Goal: Check status: Check status

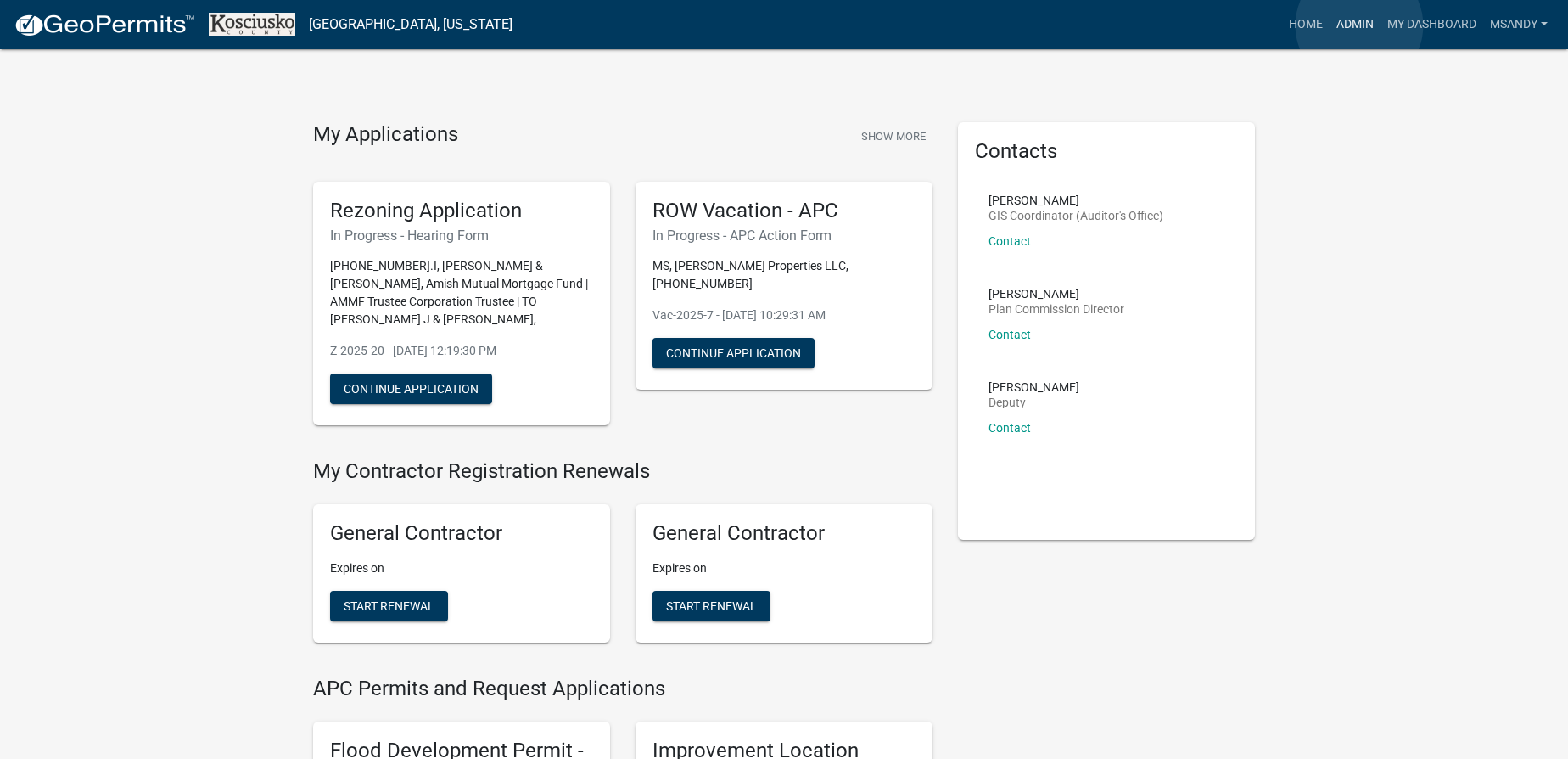
click at [1359, 25] on link "Admin" at bounding box center [1354, 24] width 51 height 32
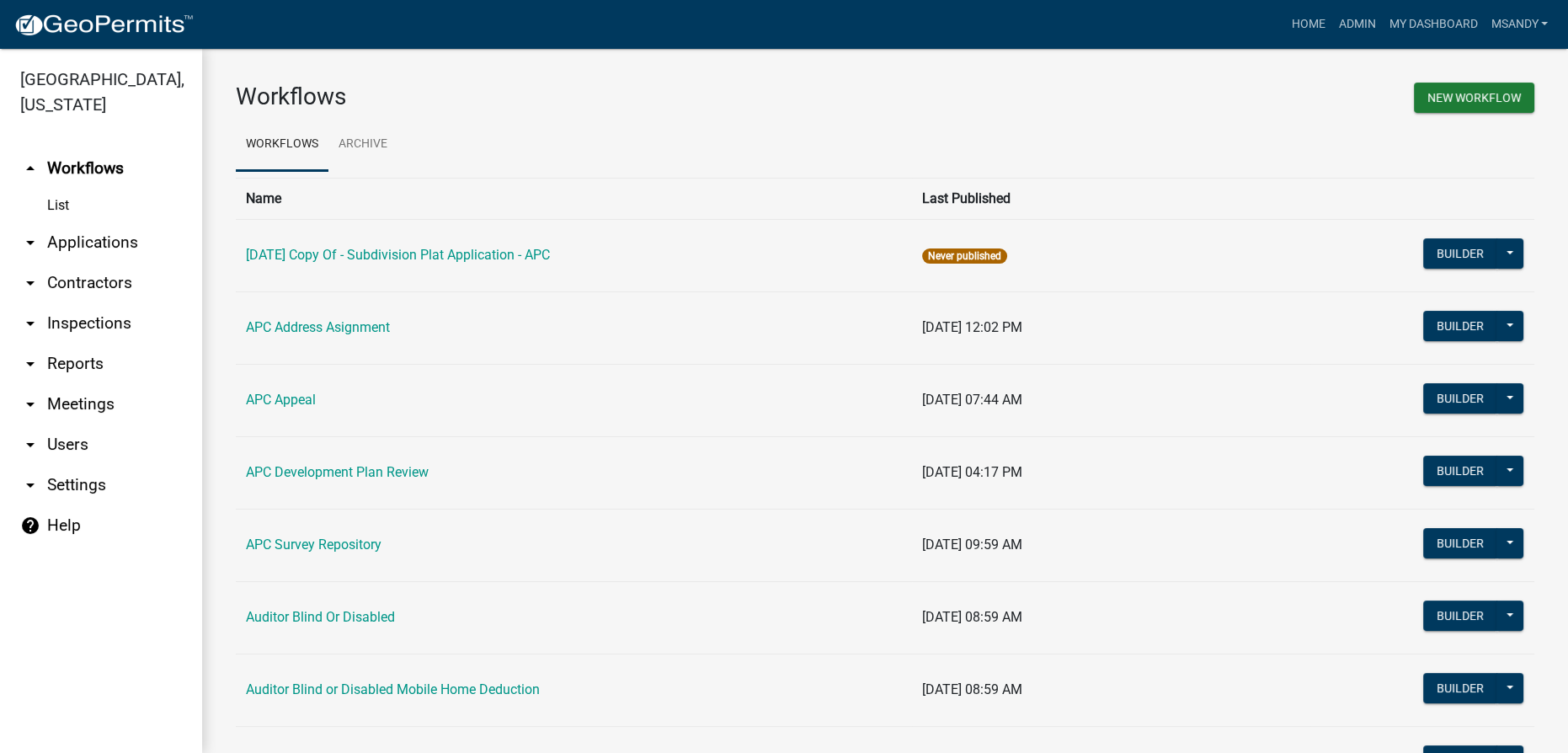
click at [82, 239] on link "arrow_drop_down Applications" at bounding box center [100, 242] width 202 height 41
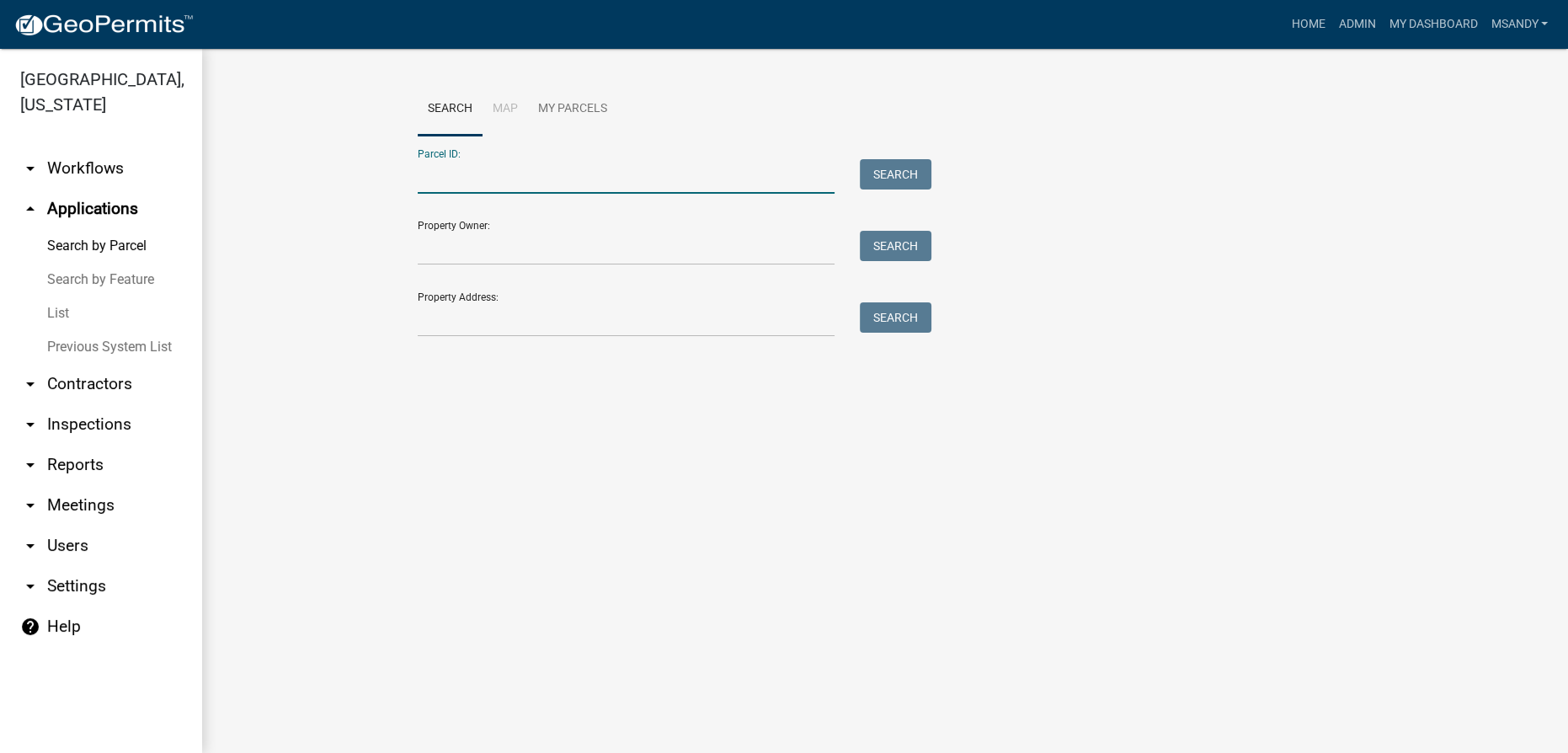
drag, startPoint x: 589, startPoint y: 166, endPoint x: 577, endPoint y: 165, distance: 12.0
click at [589, 166] on input "Parcel ID:" at bounding box center [626, 177] width 417 height 35
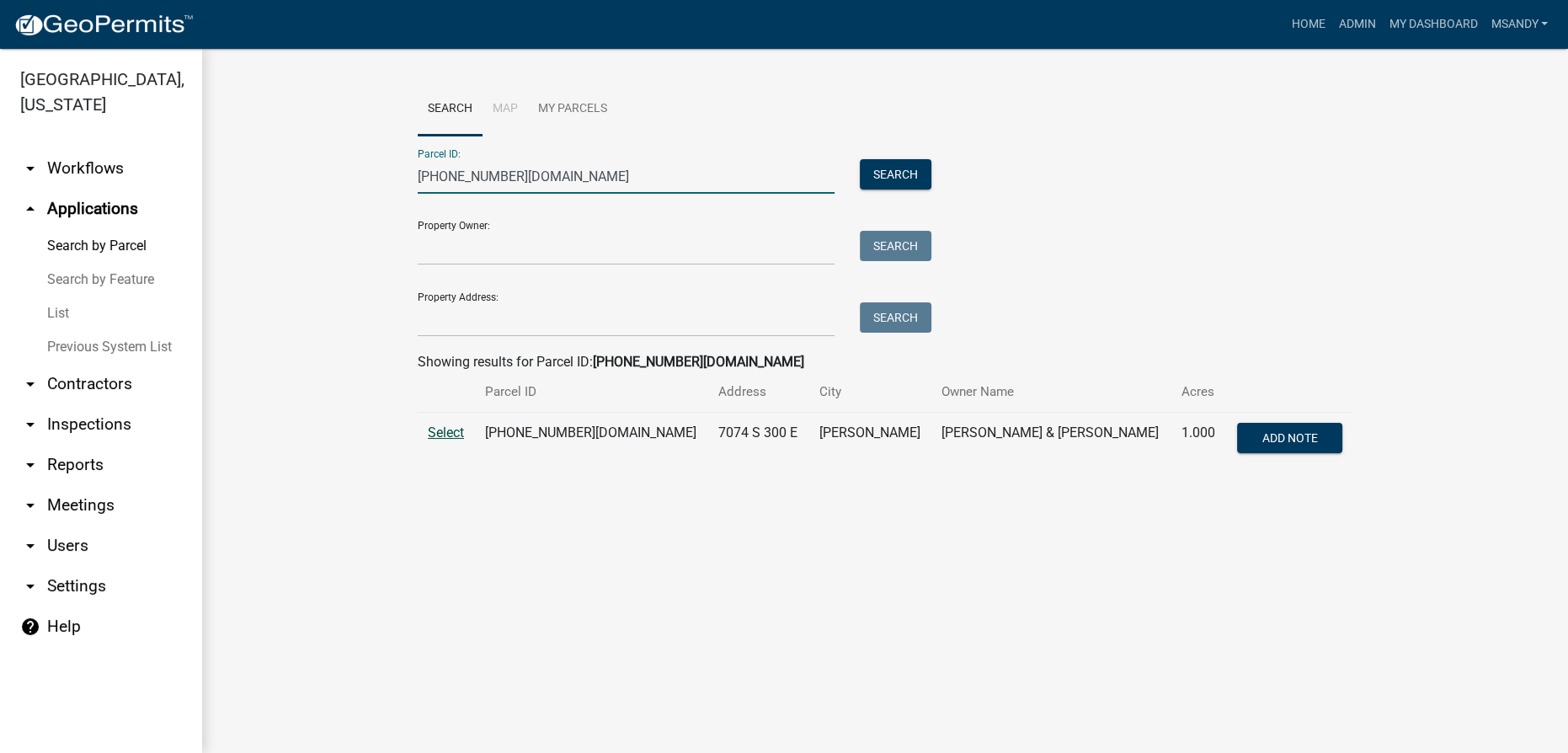
type input "[PHONE_NUMBER][DOMAIN_NAME]"
click at [436, 434] on span "Select" at bounding box center [446, 432] width 36 height 16
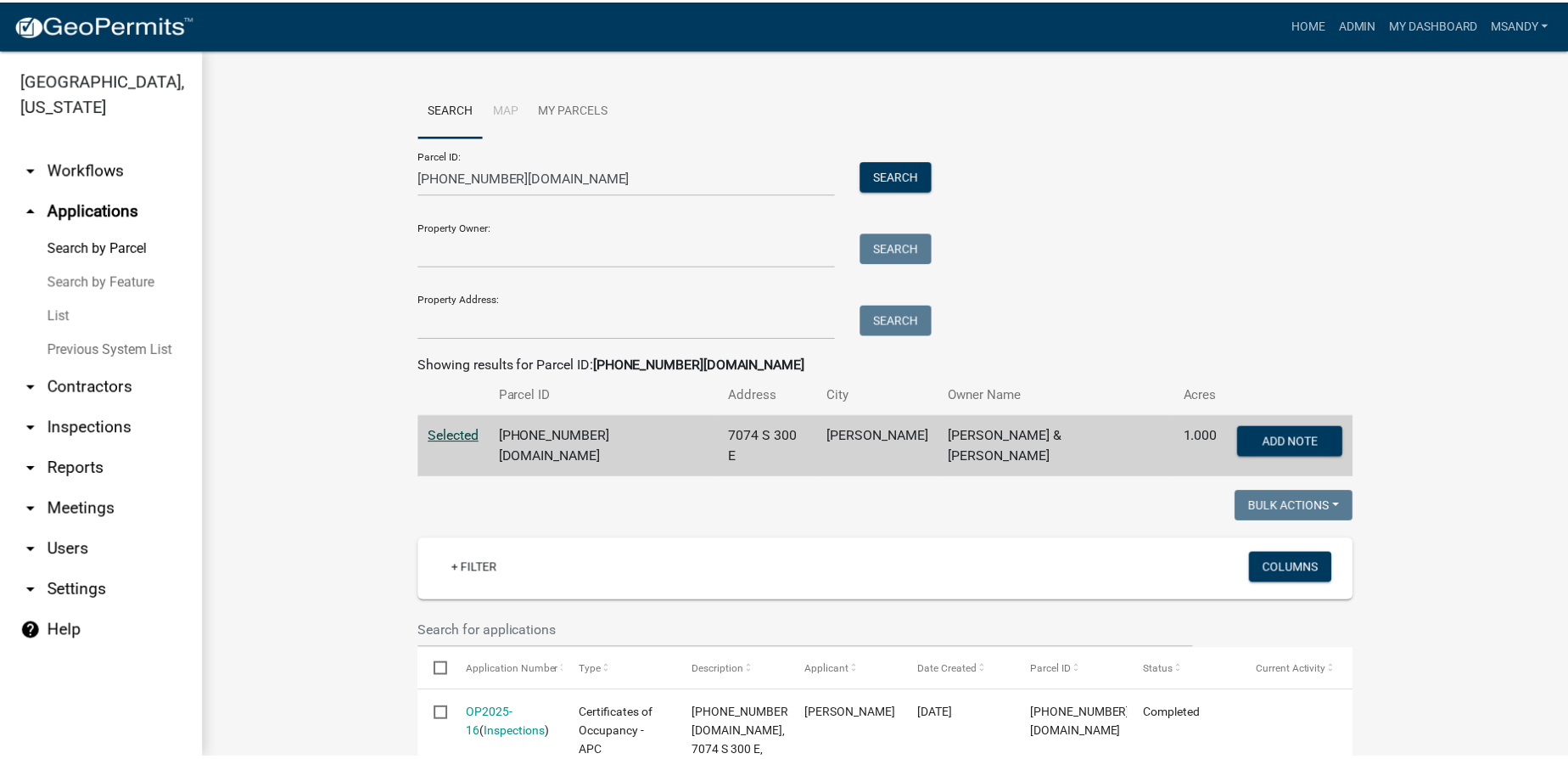
scroll to position [308, 0]
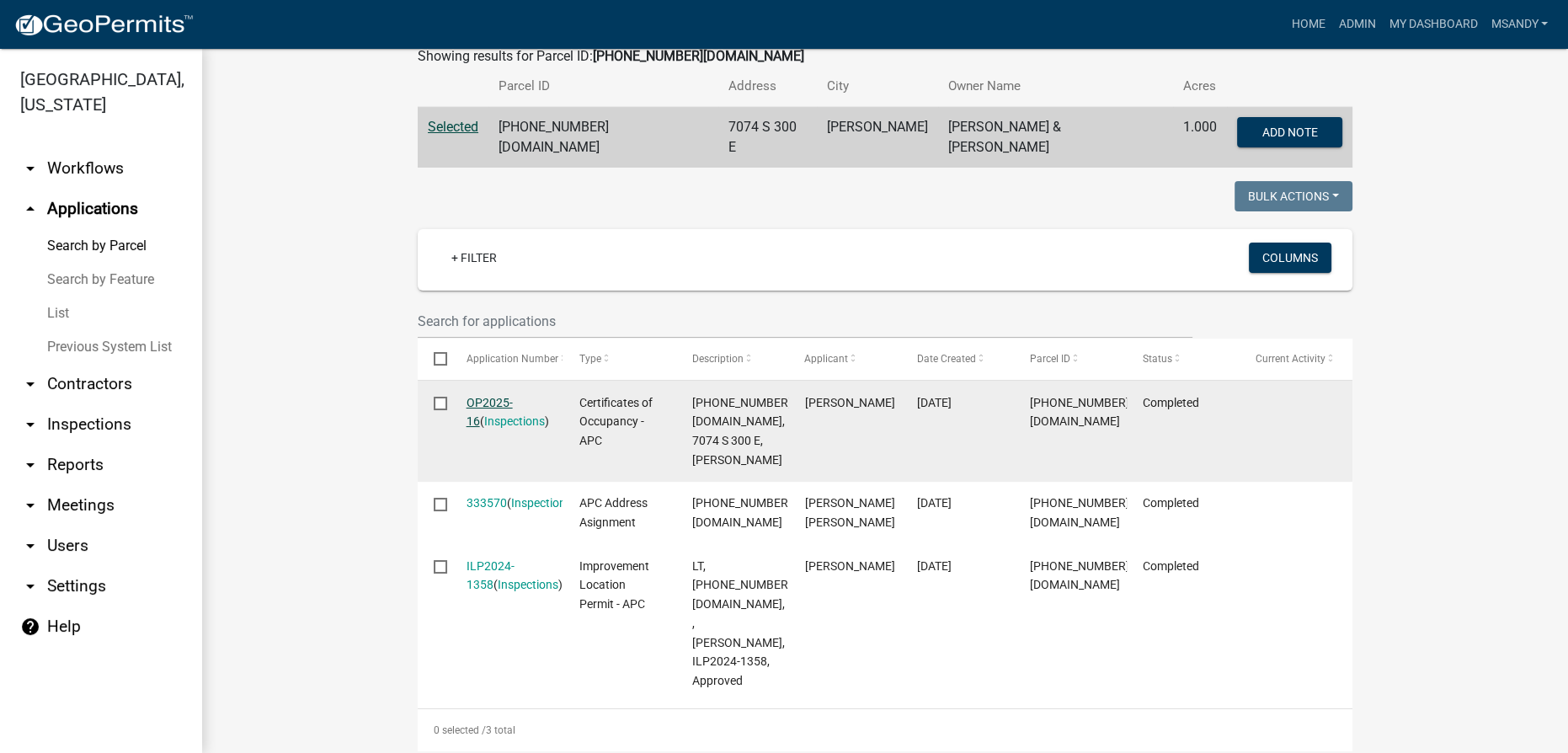
click at [507, 396] on link "OP2025-16" at bounding box center [490, 412] width 47 height 33
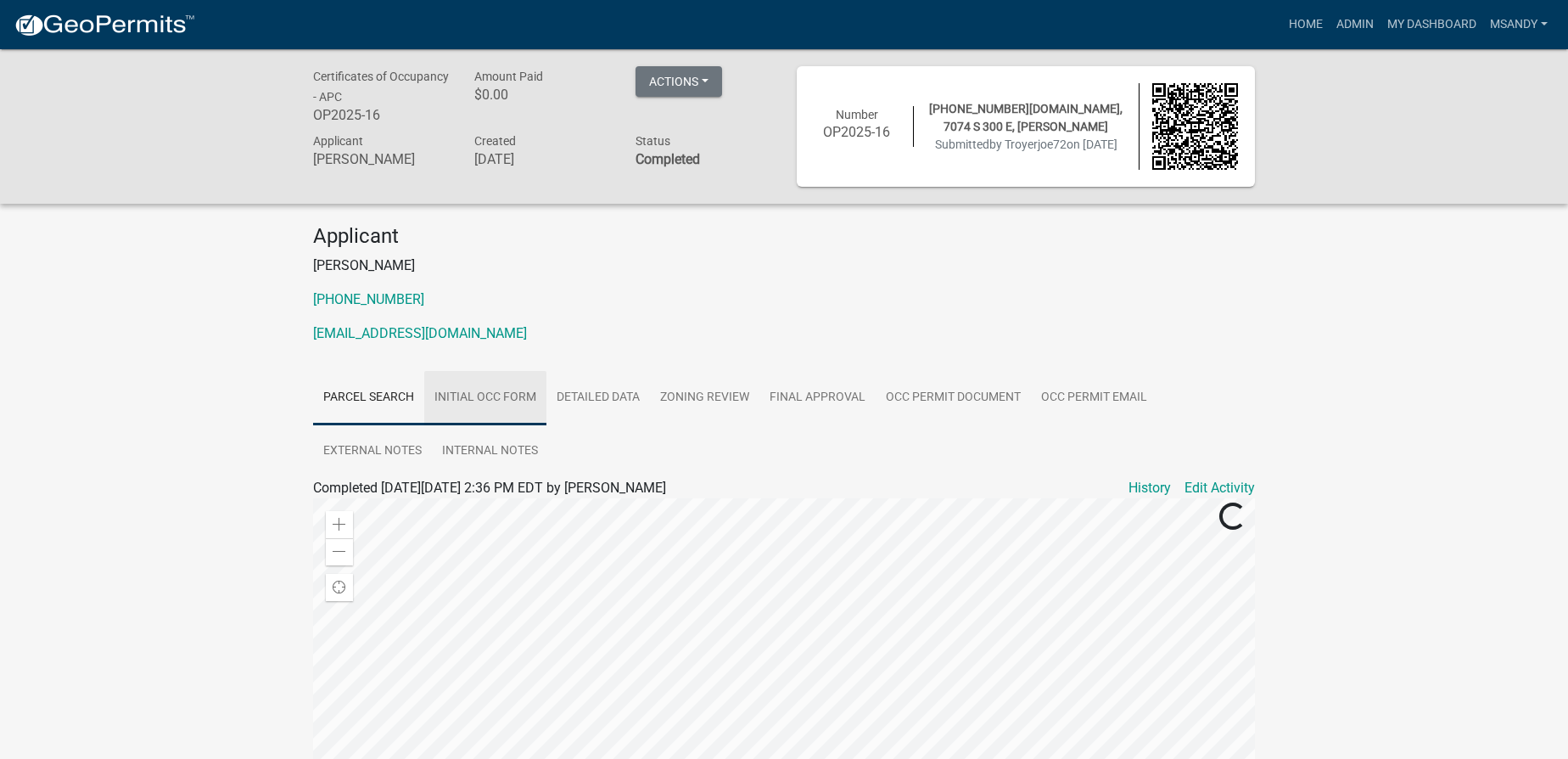
click at [466, 395] on link "Initial Occ Form" at bounding box center [485, 398] width 122 height 54
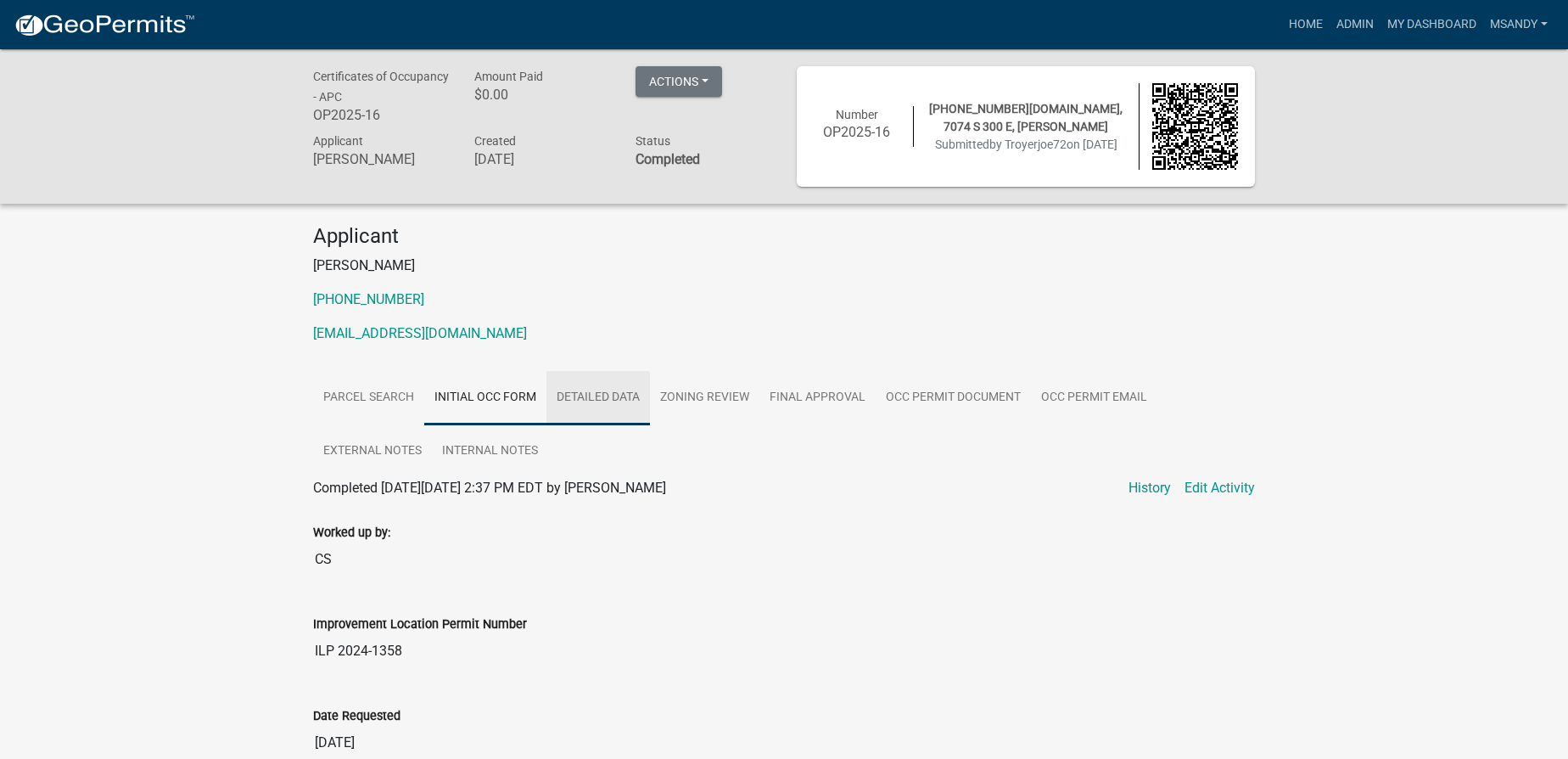
drag, startPoint x: 589, startPoint y: 389, endPoint x: 623, endPoint y: 392, distance: 34.1
click at [590, 389] on link "Detailed Data" at bounding box center [597, 398] width 104 height 54
click at [699, 391] on link "Zoning Review" at bounding box center [704, 398] width 109 height 54
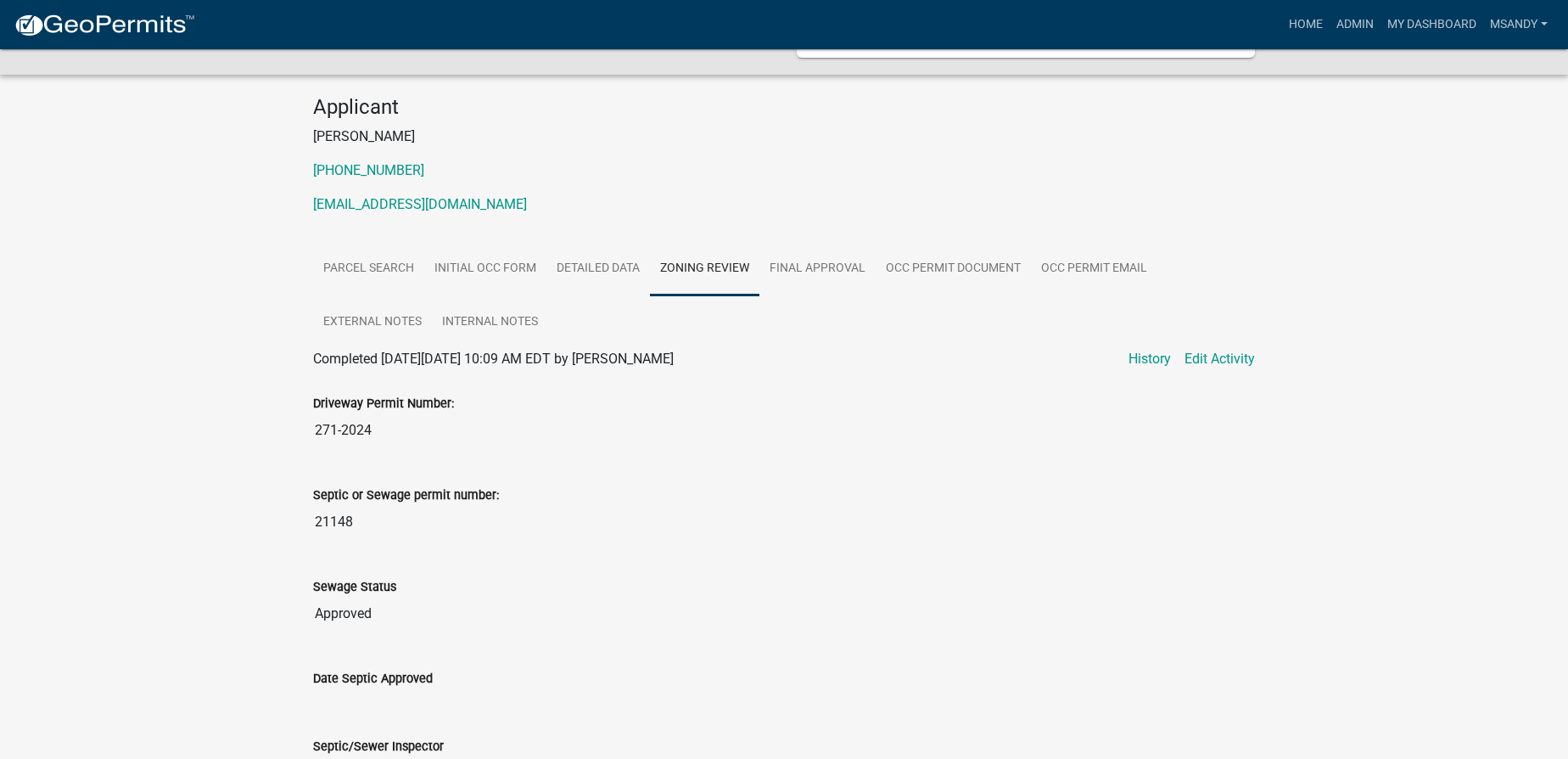
scroll to position [51, 0]
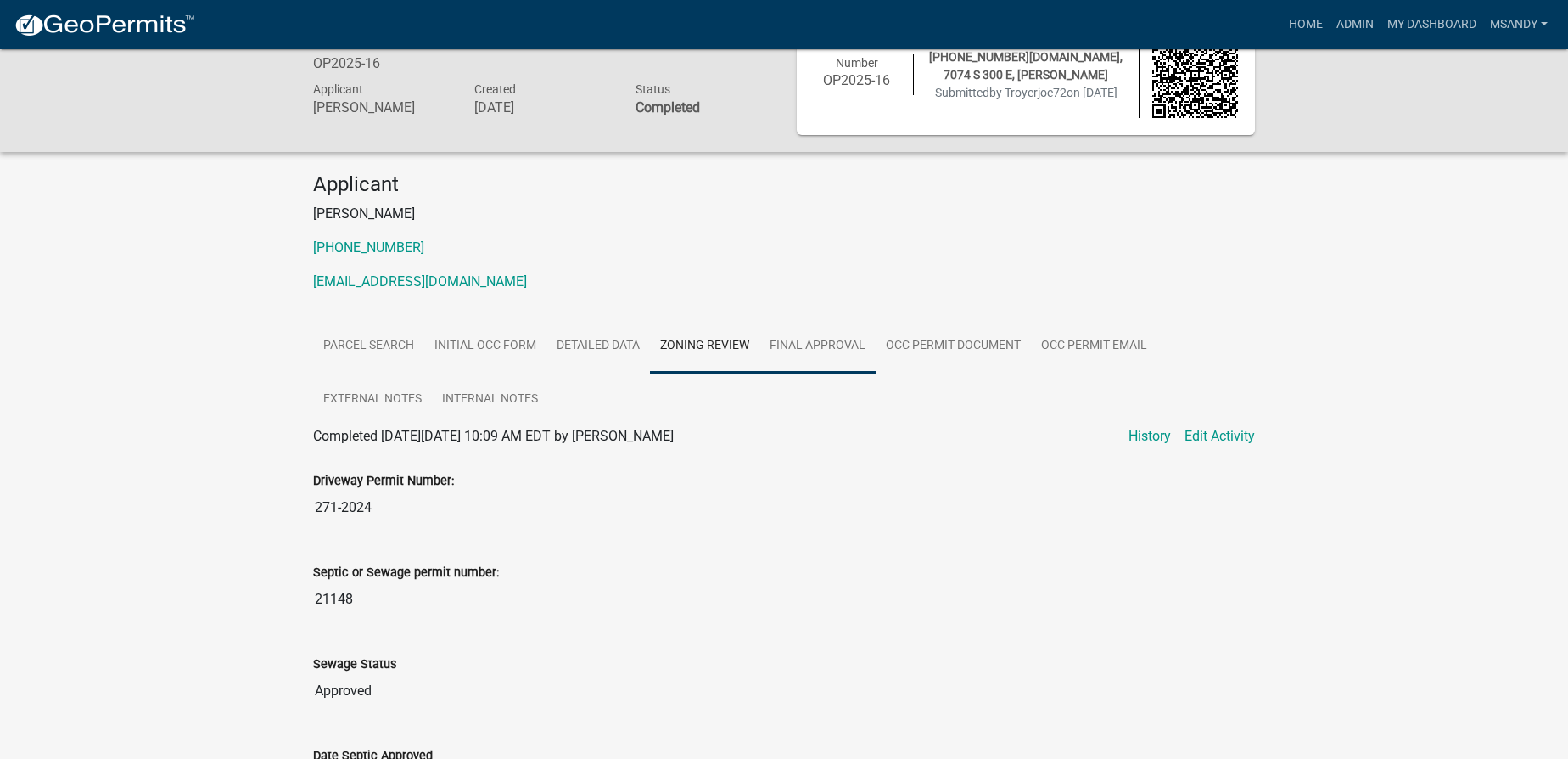
click at [821, 344] on link "Final Approval" at bounding box center [817, 346] width 116 height 54
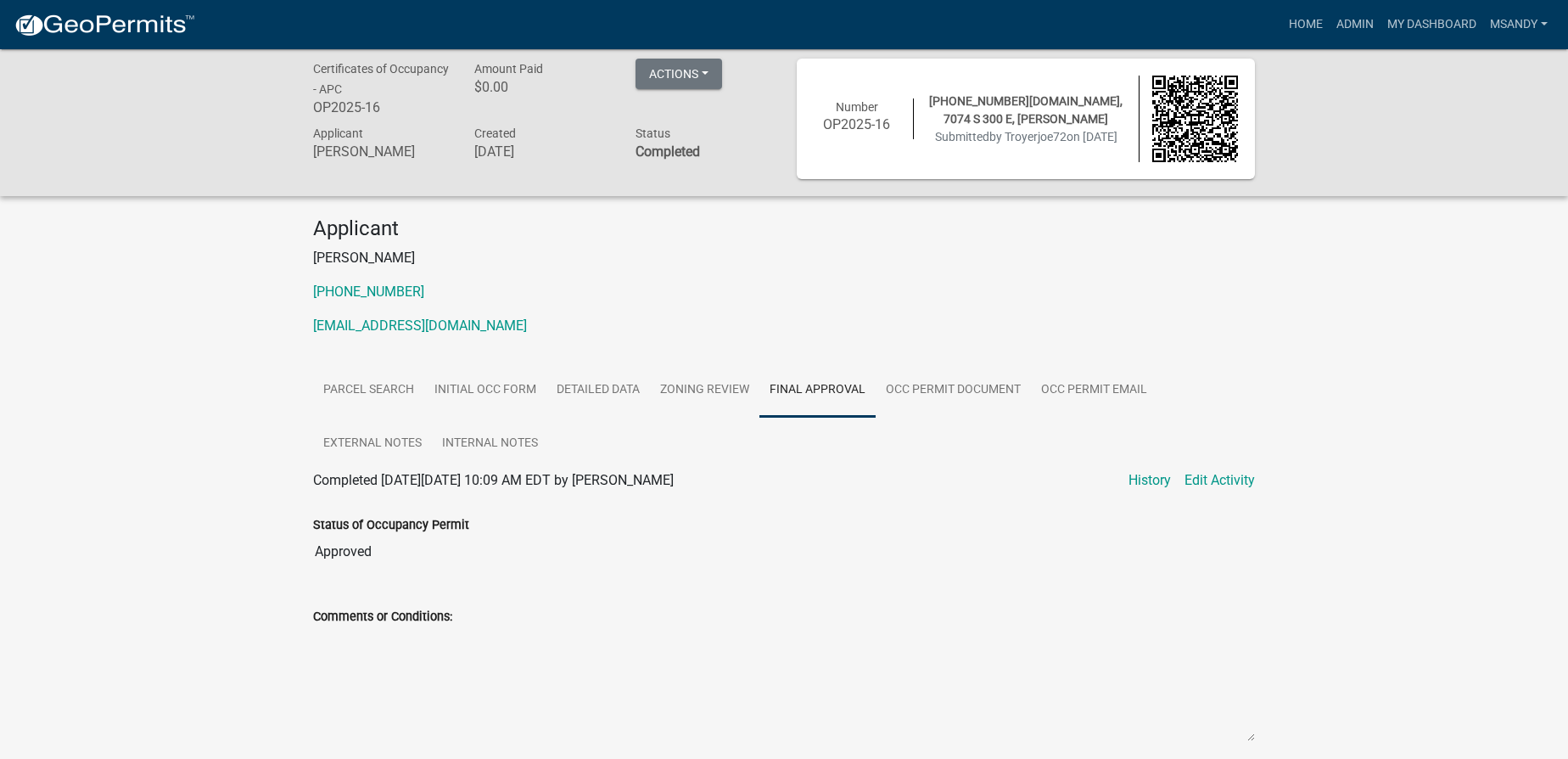
scroll to position [0, 0]
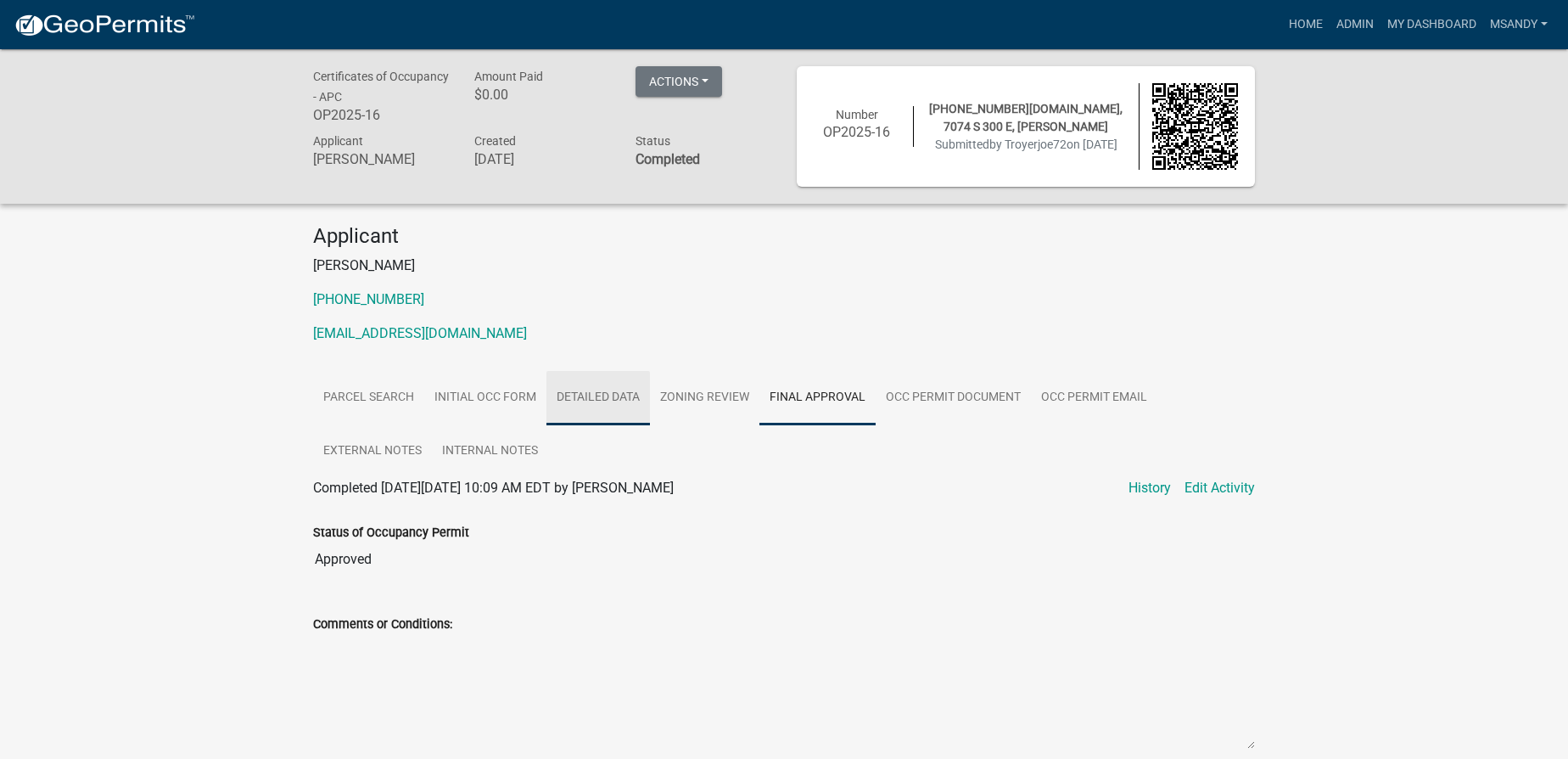
click at [593, 399] on link "Detailed Data" at bounding box center [597, 398] width 104 height 54
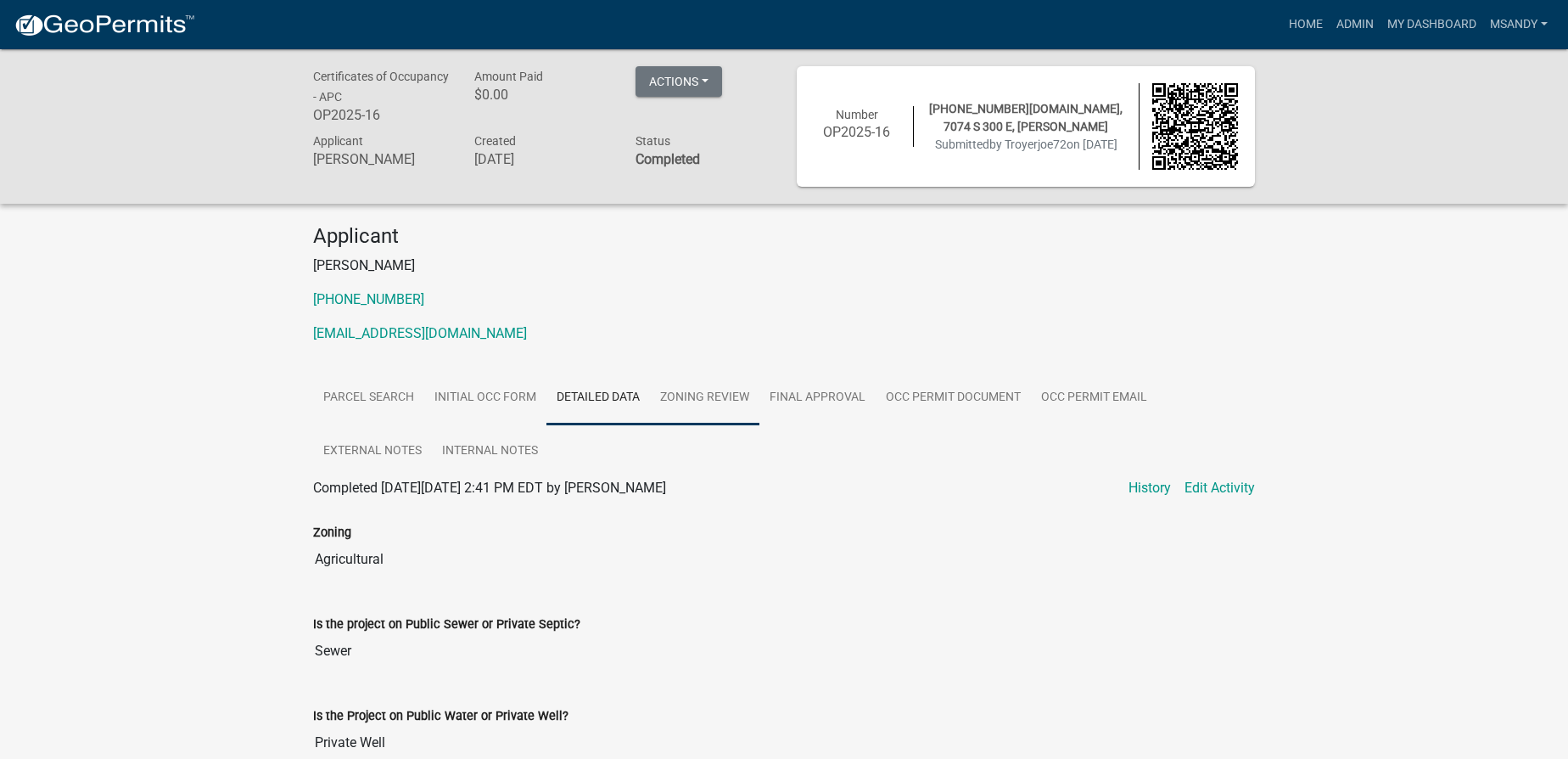
click at [694, 395] on link "Zoning Review" at bounding box center [704, 398] width 109 height 54
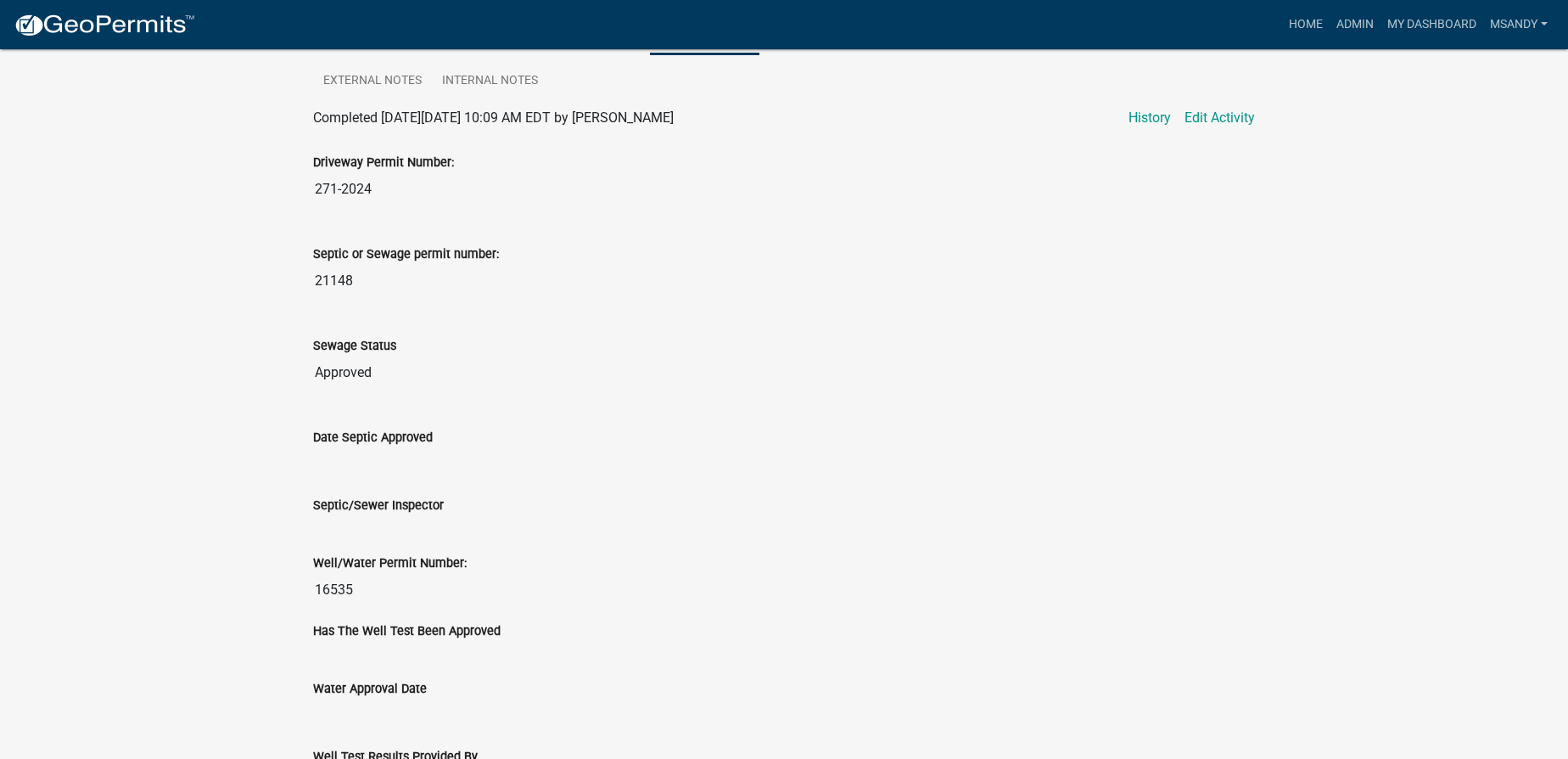
scroll to position [462, 0]
